Goal: Use online tool/utility: Utilize a website feature to perform a specific function

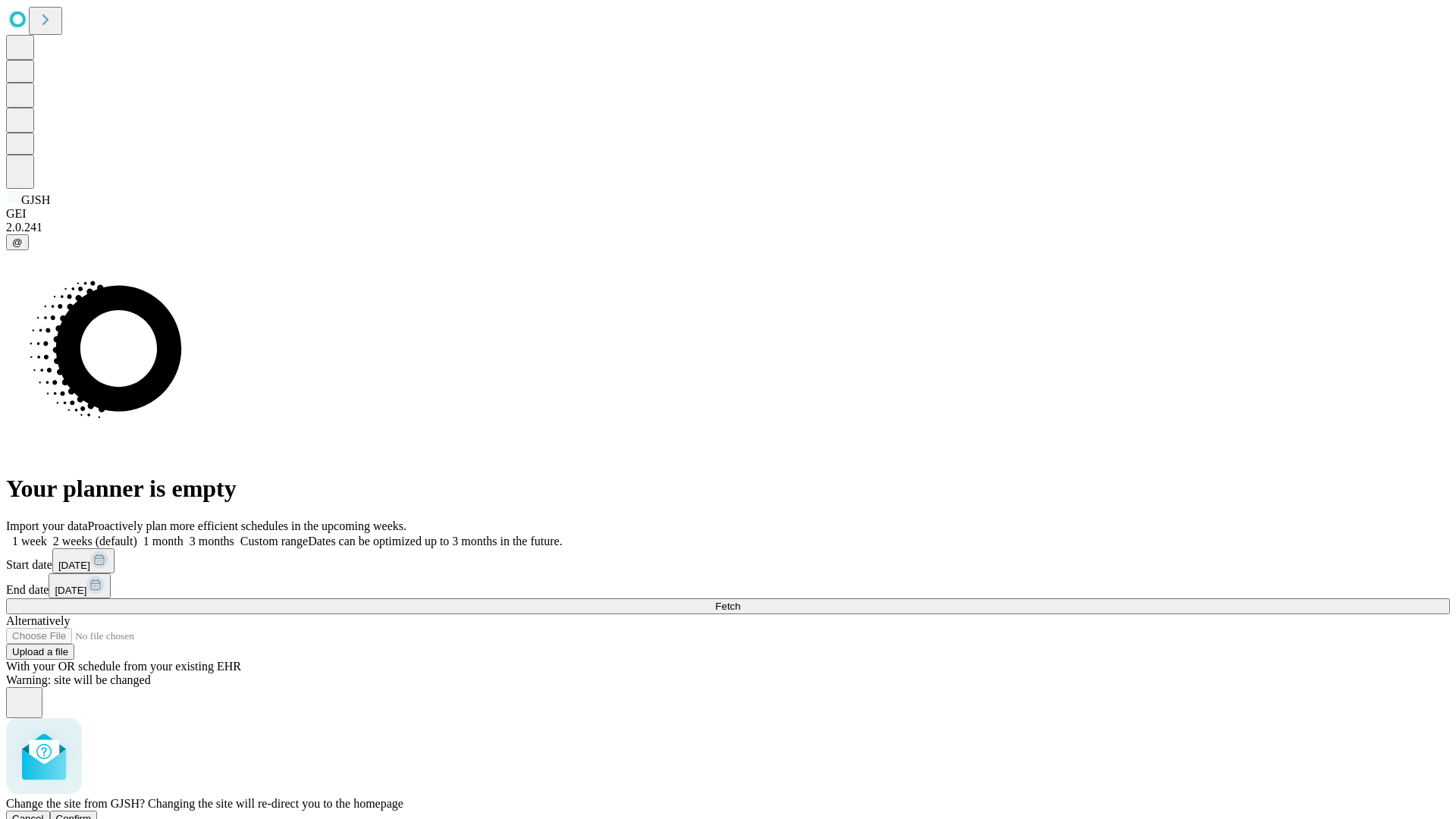
click at [92, 813] on span "Confirm" at bounding box center [74, 818] width 35 height 11
click at [137, 534] on label "2 weeks (default)" at bounding box center [92, 540] width 90 height 13
click at [740, 601] on span "Fetch" at bounding box center [728, 606] width 25 height 11
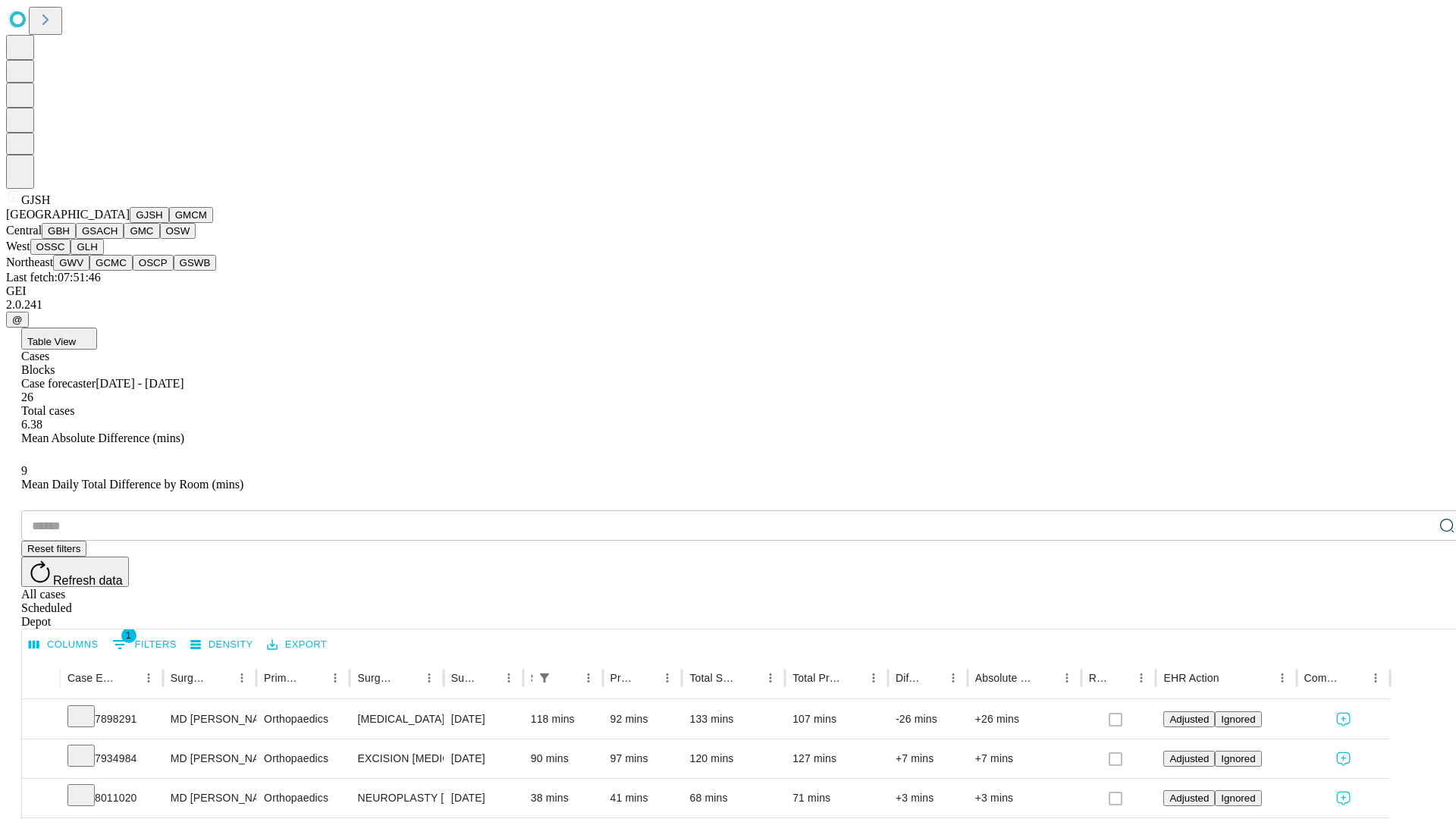
click at [169, 223] on button "GMCM" at bounding box center [191, 215] width 44 height 16
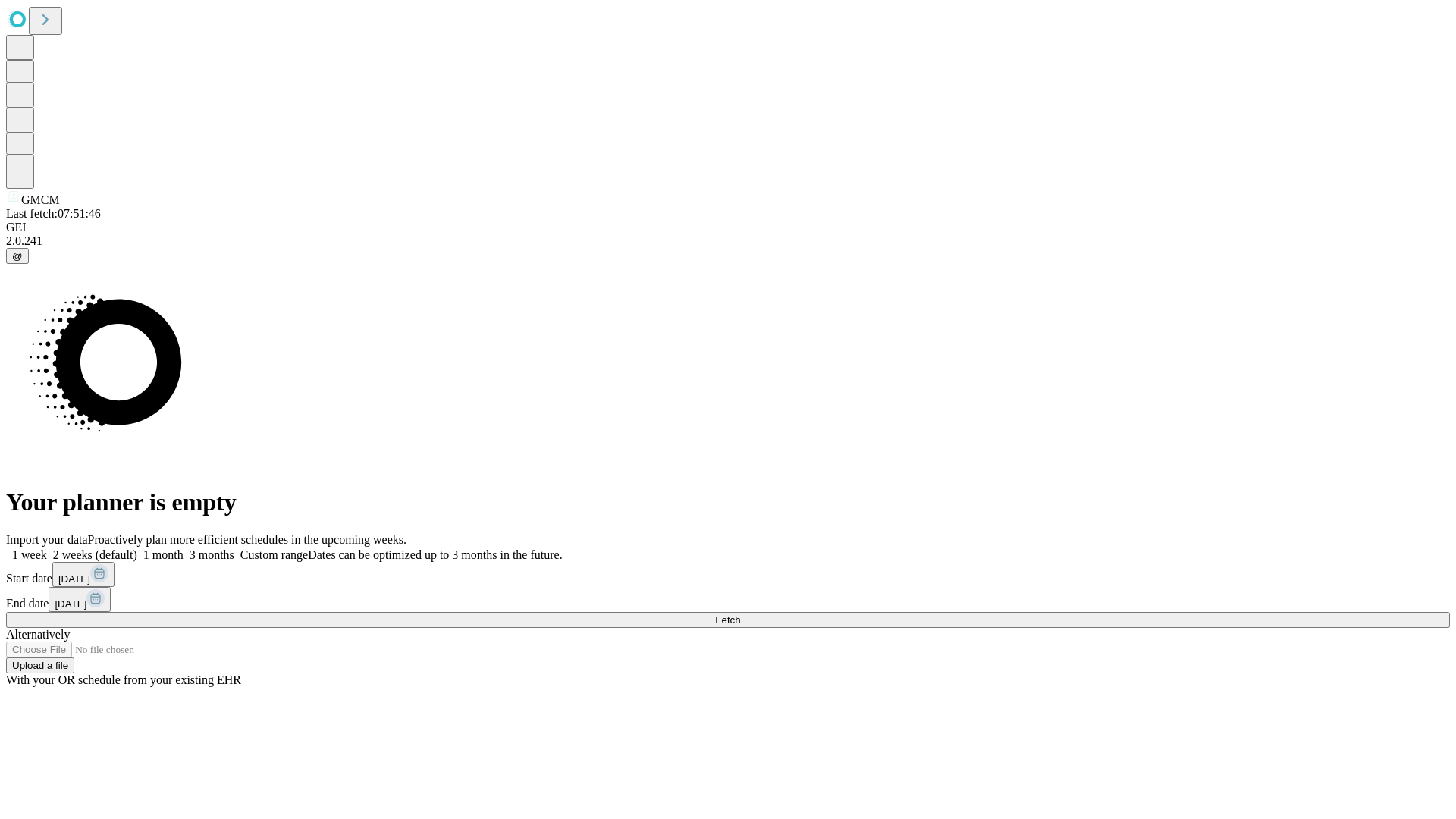
click at [137, 549] on label "2 weeks (default)" at bounding box center [92, 554] width 90 height 13
click at [740, 614] on span "Fetch" at bounding box center [728, 619] width 25 height 11
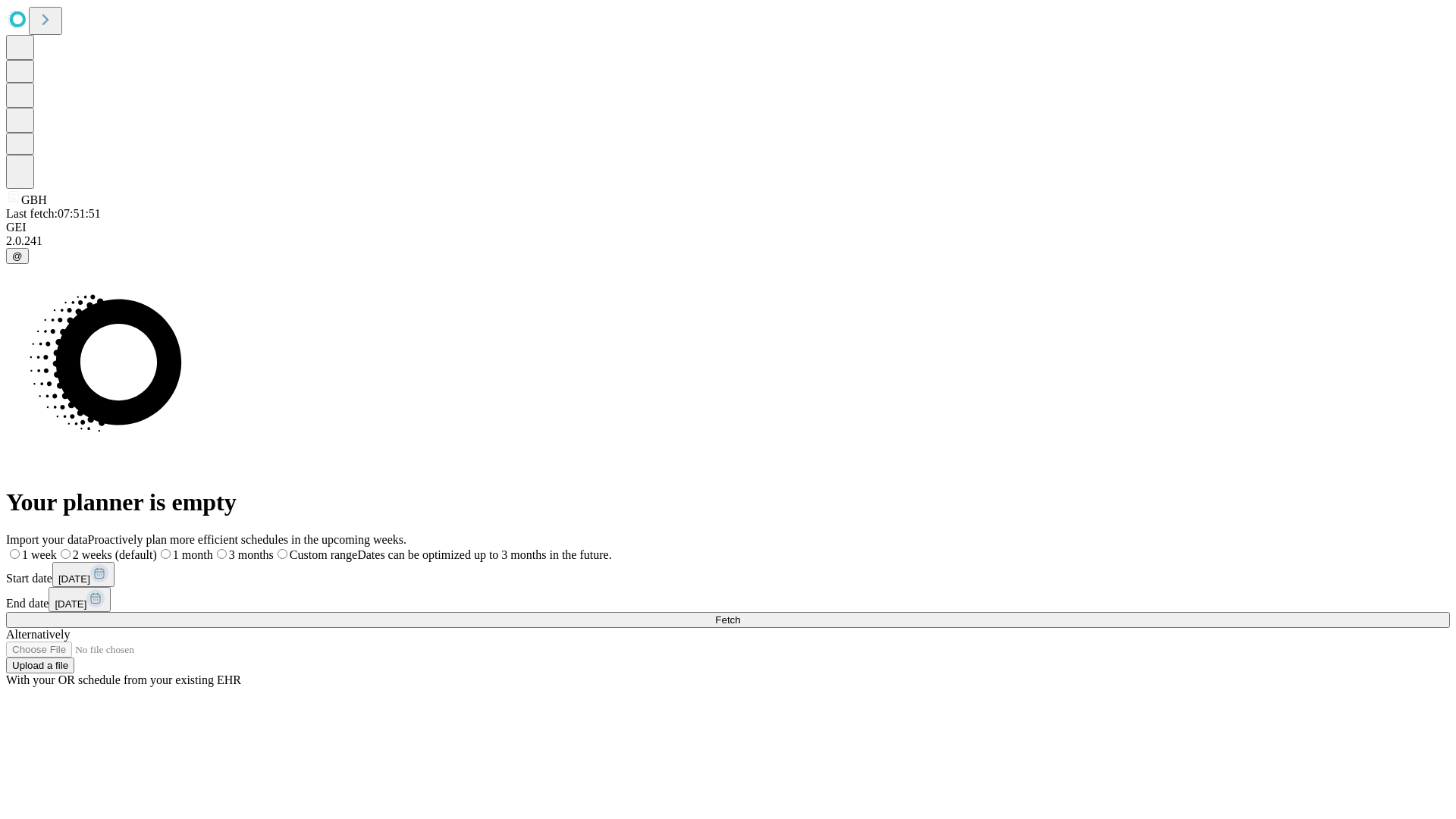
click at [157, 549] on label "2 weeks (default)" at bounding box center [106, 554] width 100 height 13
click at [740, 614] on span "Fetch" at bounding box center [728, 619] width 25 height 11
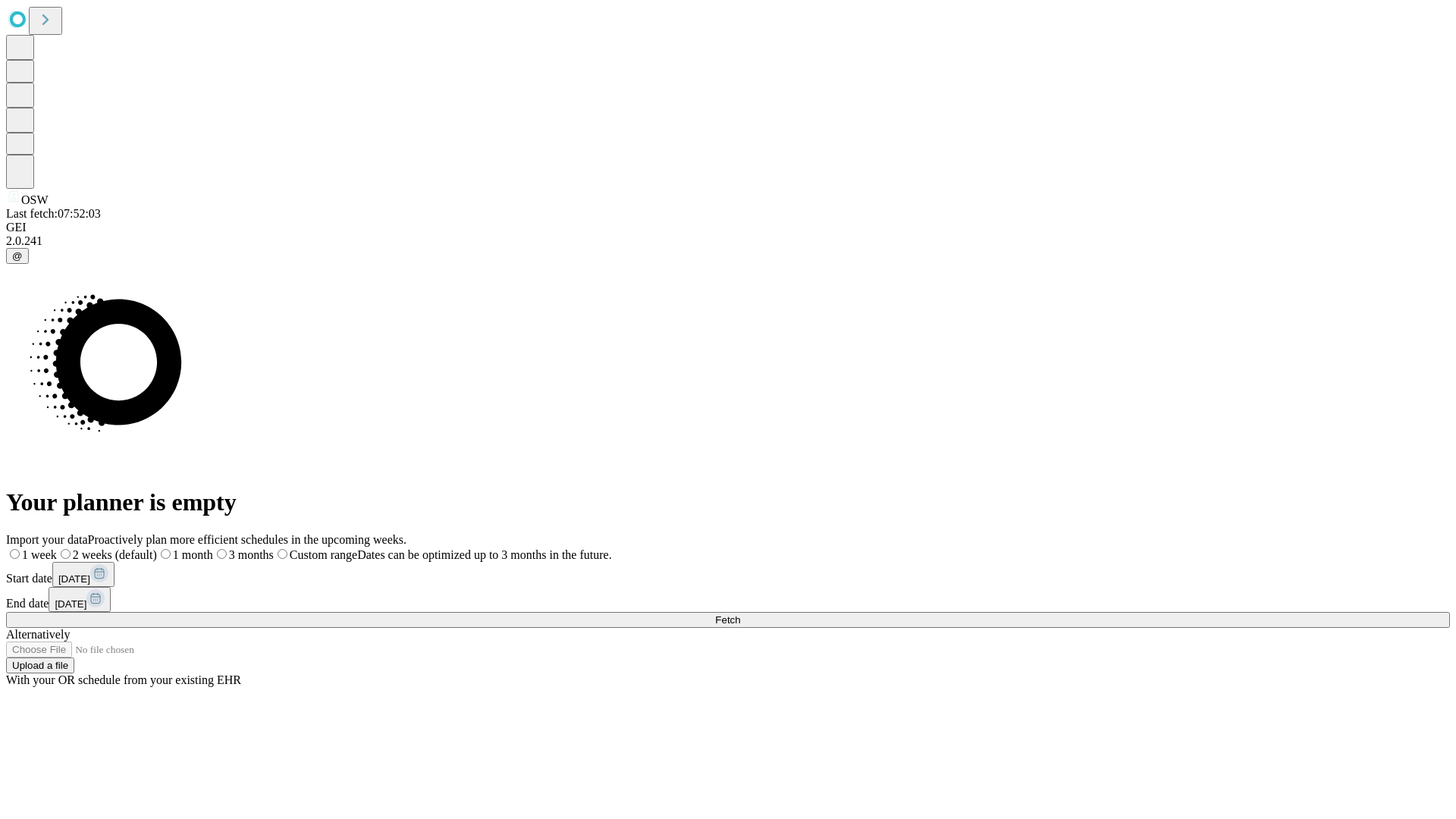
click at [157, 549] on label "2 weeks (default)" at bounding box center [106, 554] width 100 height 13
click at [740, 614] on span "Fetch" at bounding box center [728, 619] width 25 height 11
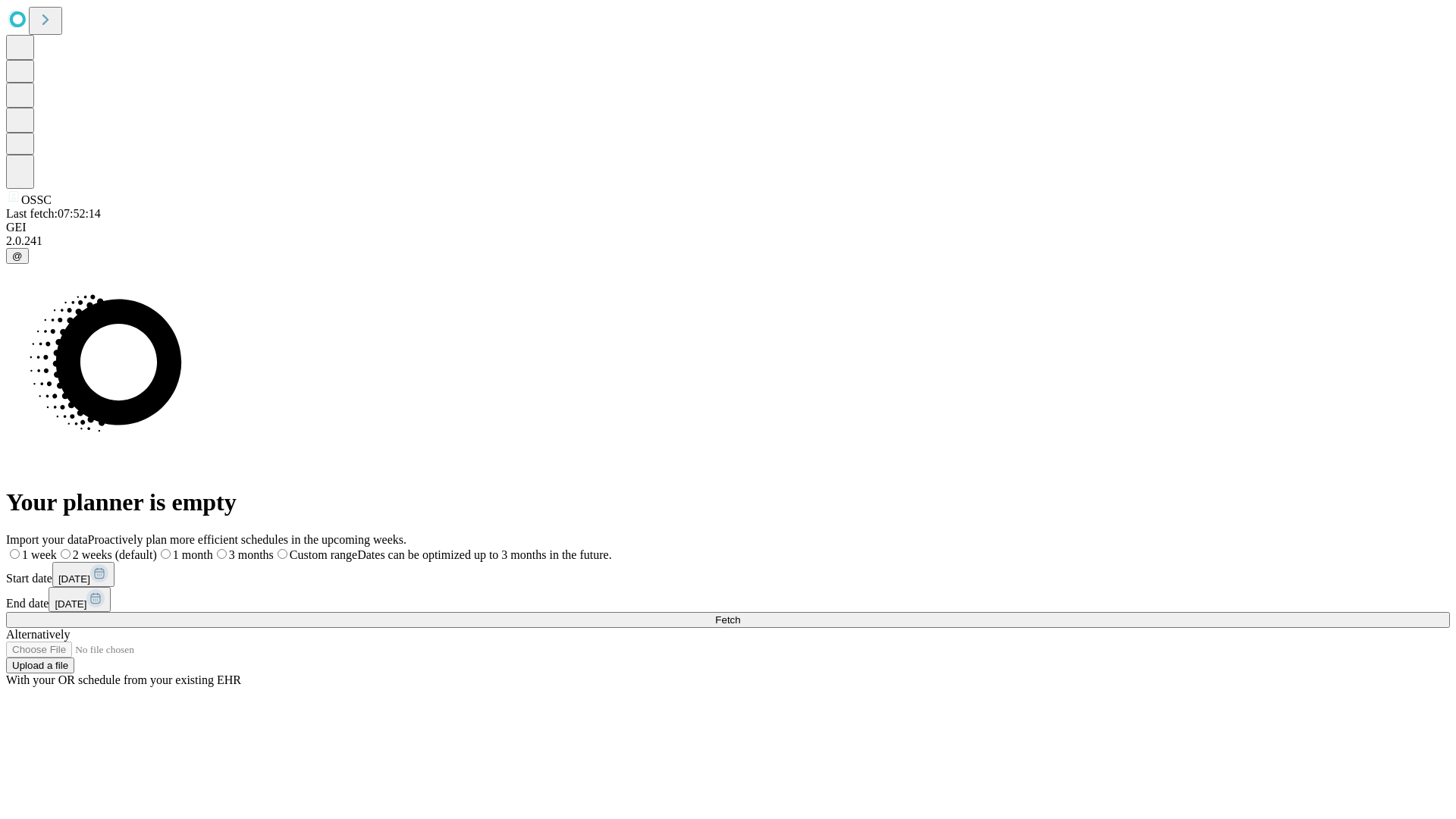
click at [157, 549] on label "2 weeks (default)" at bounding box center [106, 554] width 100 height 13
click at [740, 614] on span "Fetch" at bounding box center [728, 619] width 25 height 11
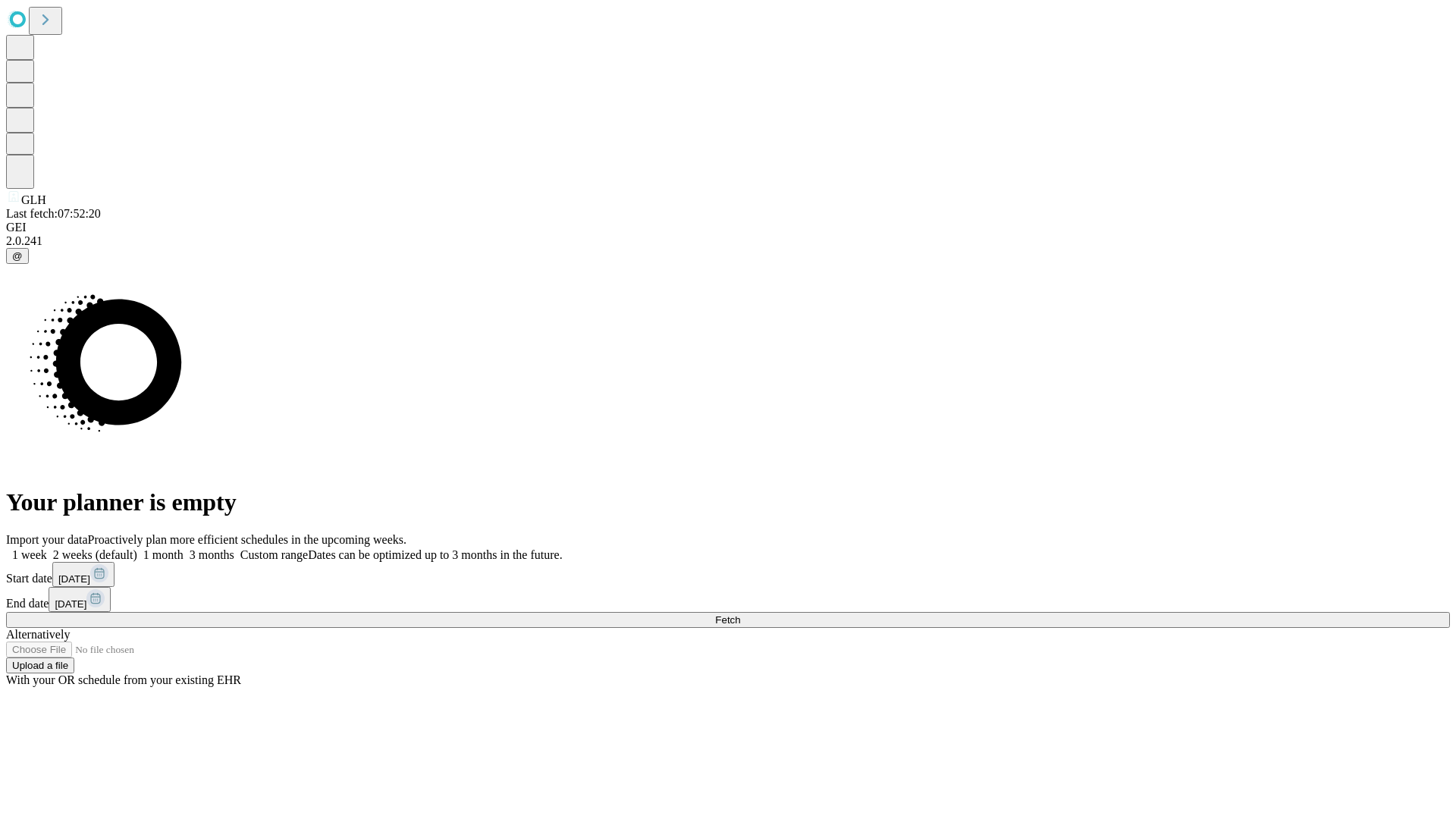
click at [137, 549] on label "2 weeks (default)" at bounding box center [92, 554] width 90 height 13
click at [740, 614] on span "Fetch" at bounding box center [728, 619] width 25 height 11
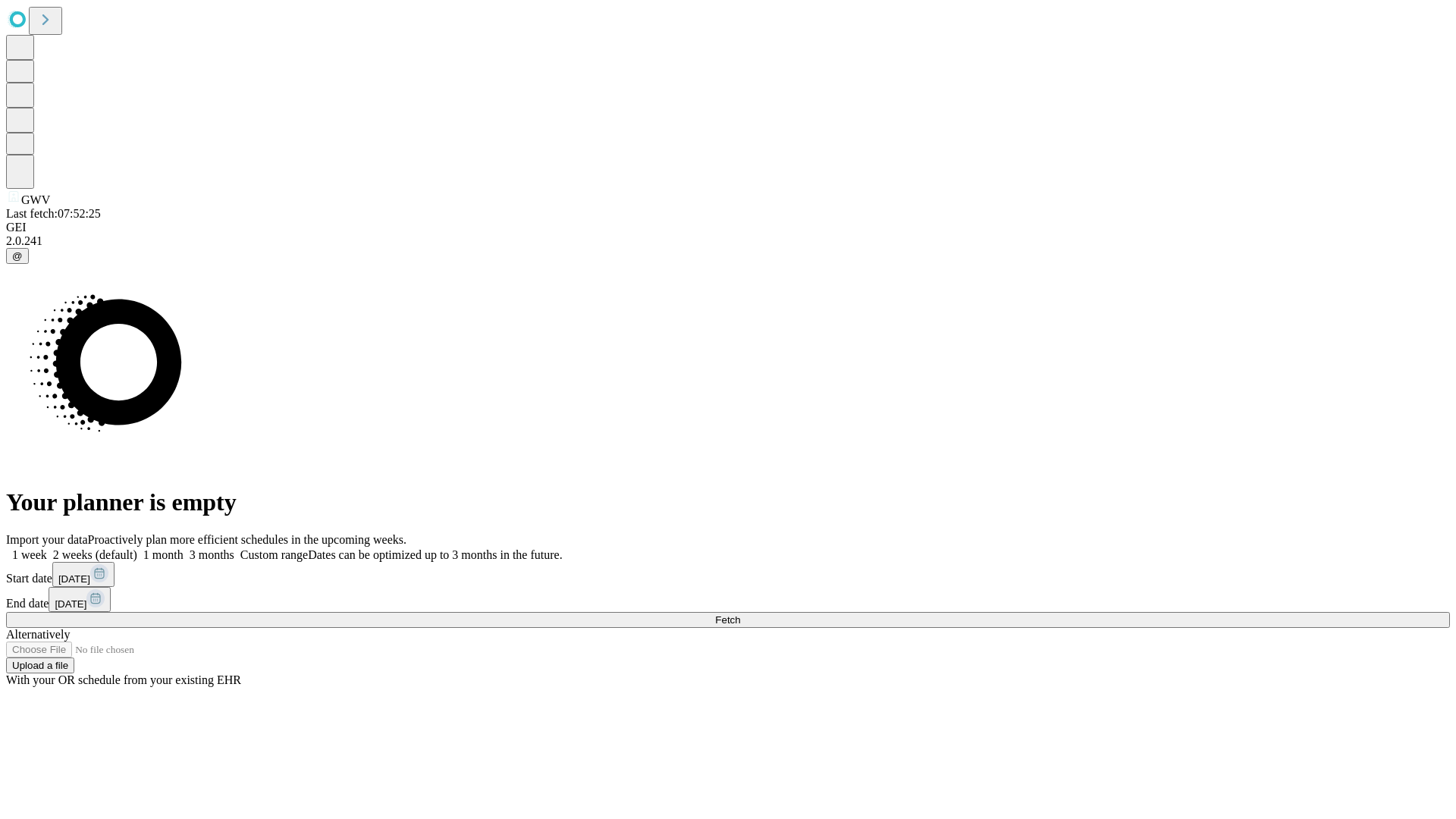
click at [137, 549] on label "2 weeks (default)" at bounding box center [92, 554] width 90 height 13
click at [740, 614] on span "Fetch" at bounding box center [728, 619] width 25 height 11
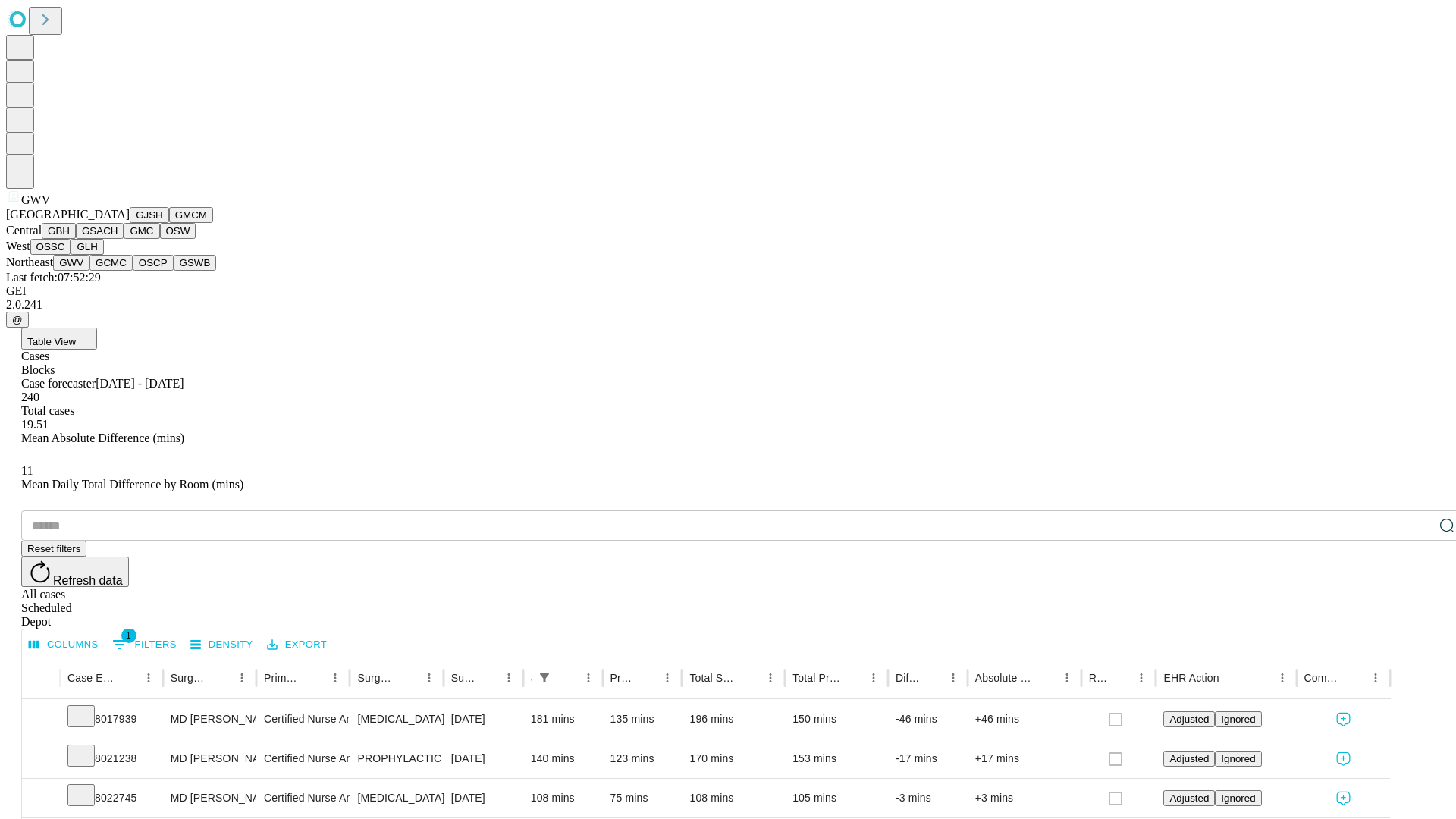
click at [117, 270] on button "GCMC" at bounding box center [110, 262] width 43 height 16
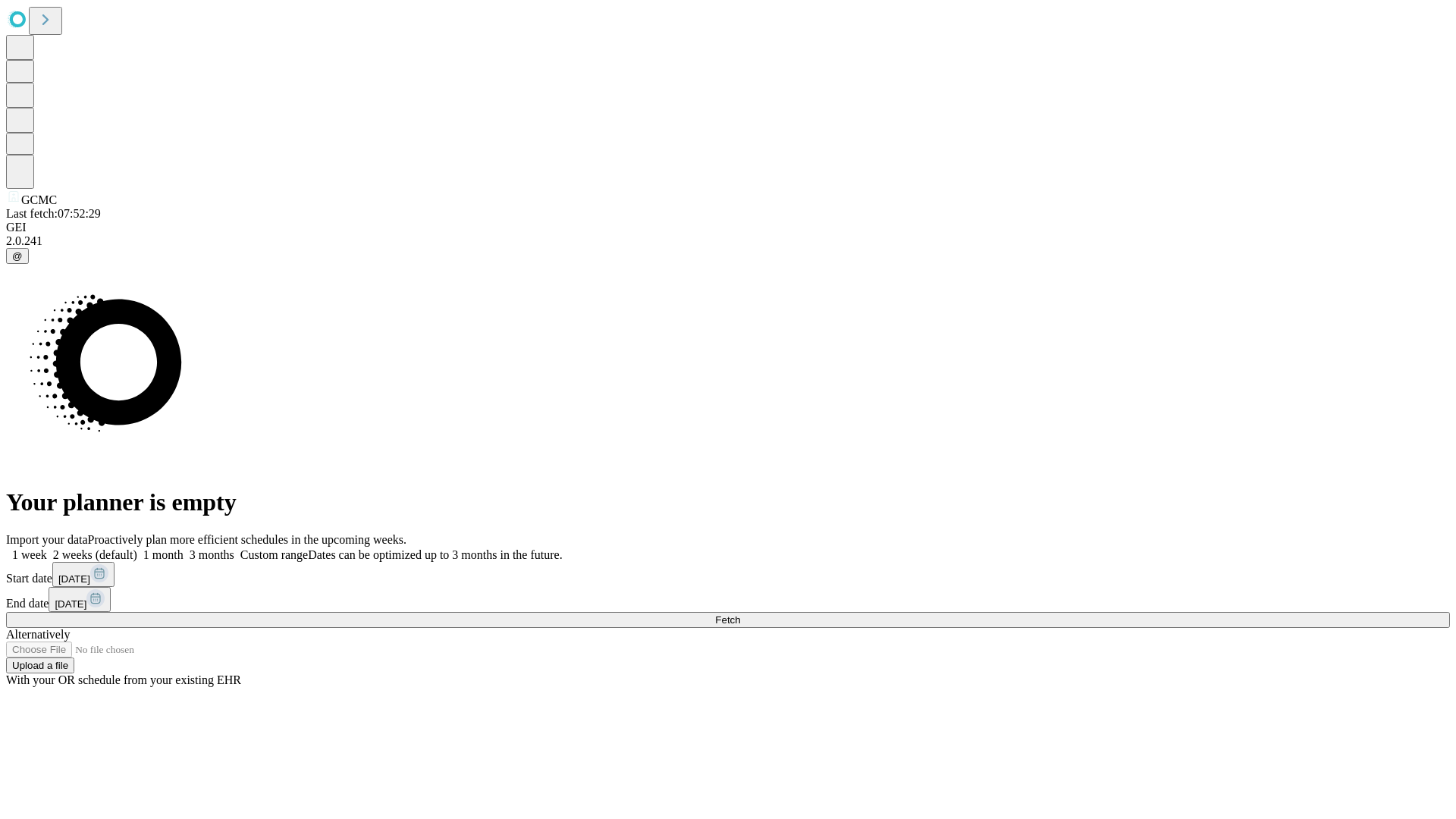
click at [740, 614] on span "Fetch" at bounding box center [728, 619] width 25 height 11
